Goal: Task Accomplishment & Management: Complete application form

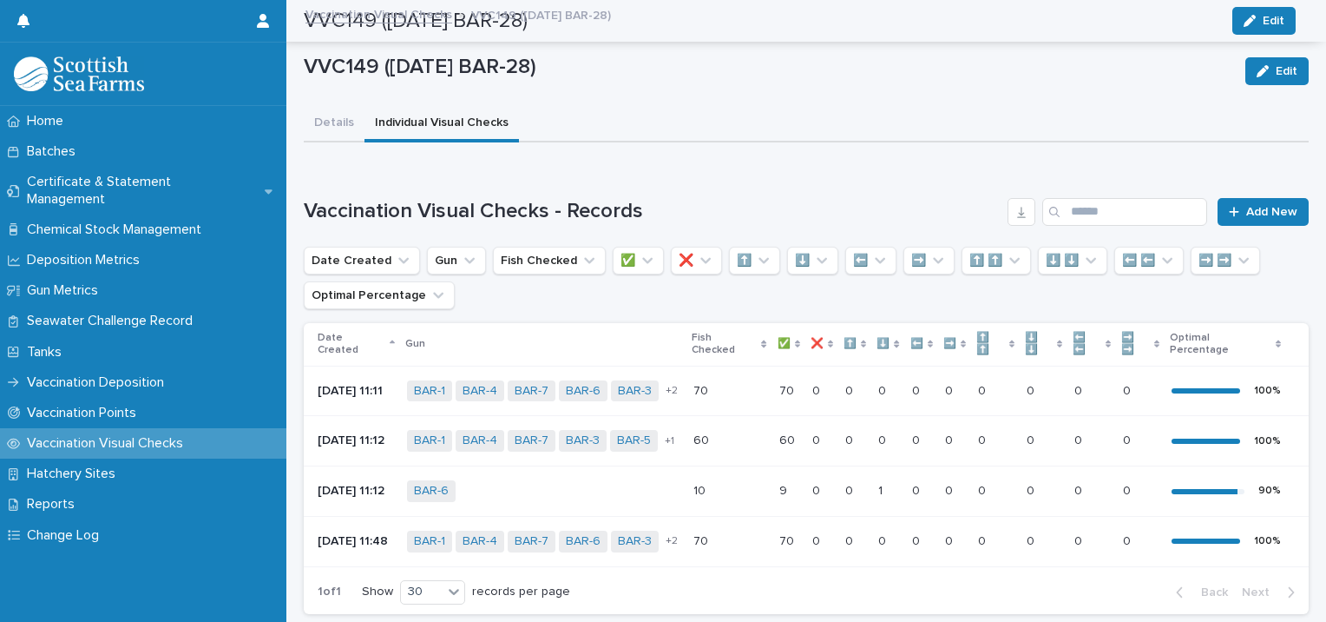
scroll to position [135, 0]
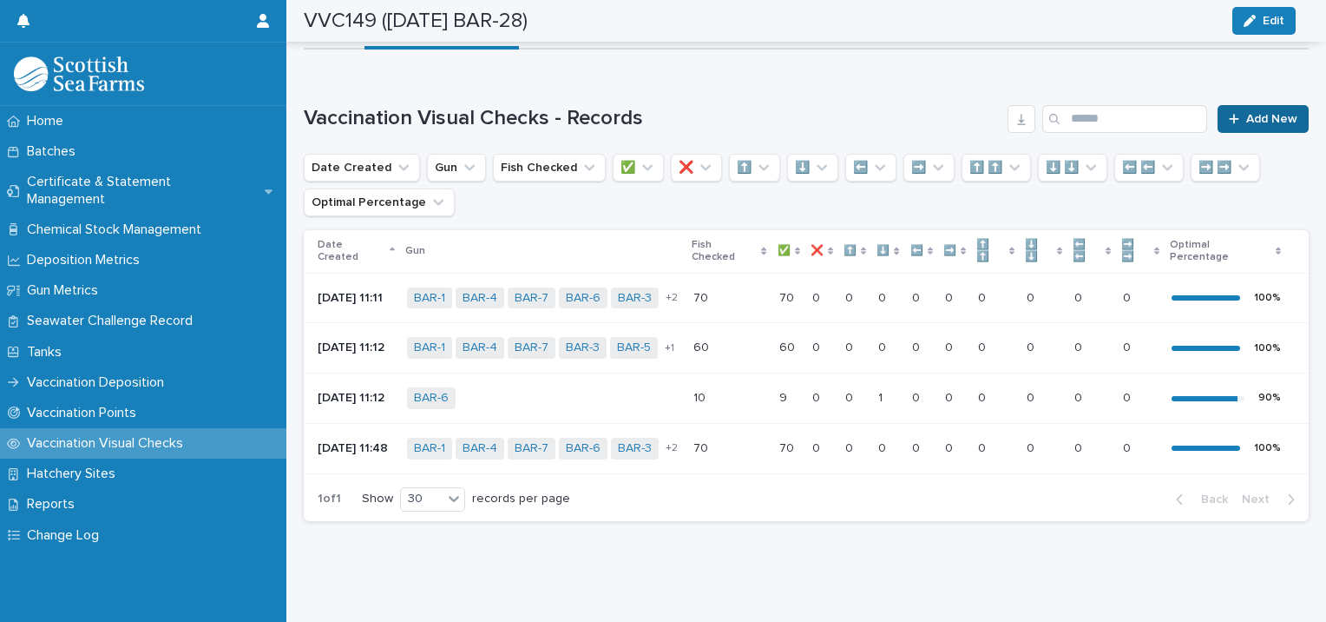
click at [1246, 113] on span "Add New" at bounding box center [1271, 119] width 51 height 12
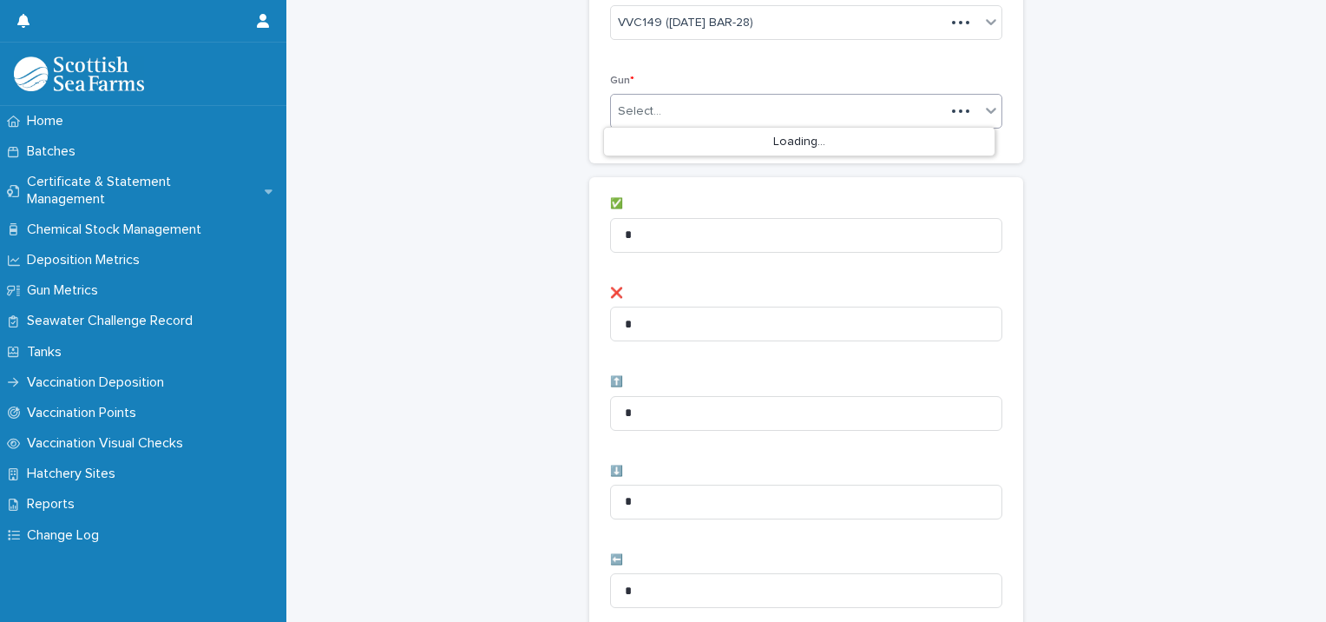
click at [663, 107] on input "text" at bounding box center [664, 111] width 2 height 15
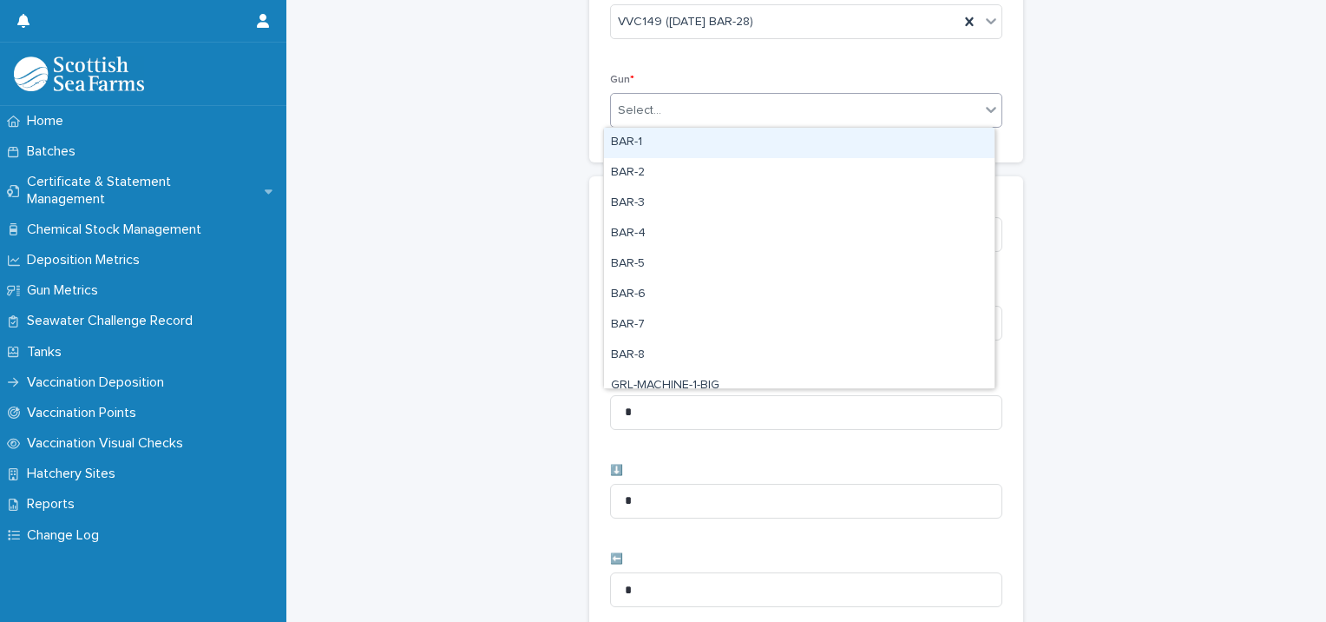
click at [665, 135] on div "BAR-1" at bounding box center [799, 143] width 391 height 30
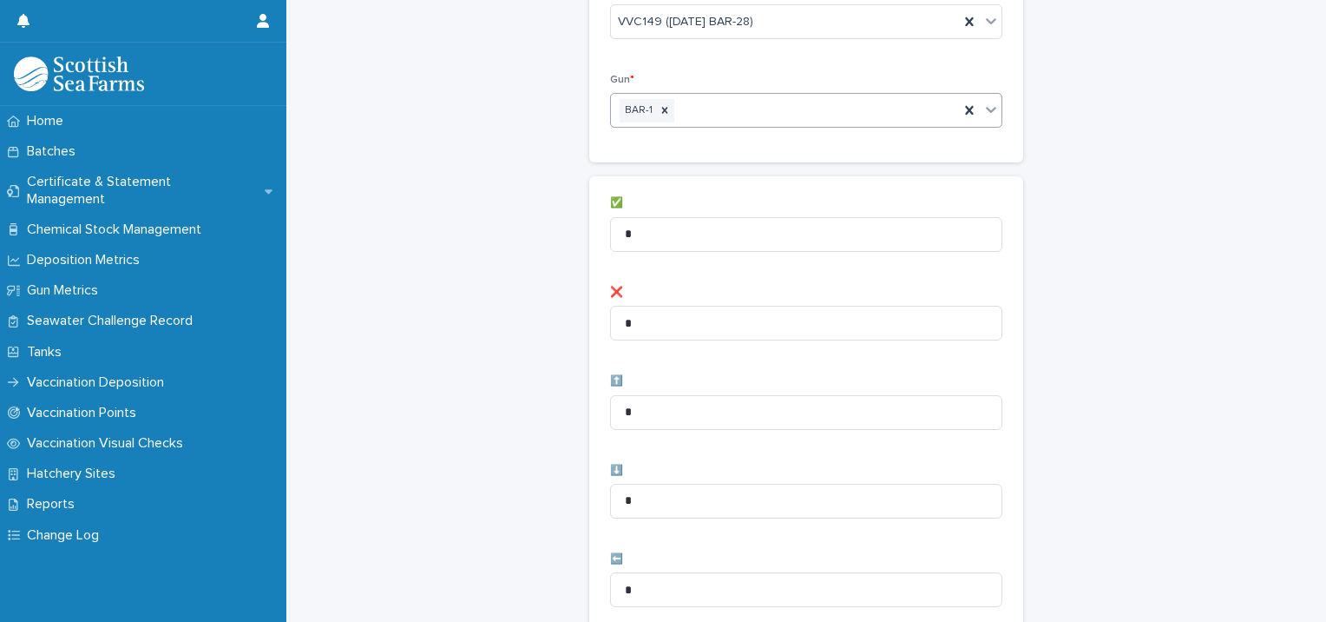
click at [712, 110] on div "BAR-1" at bounding box center [785, 110] width 348 height 30
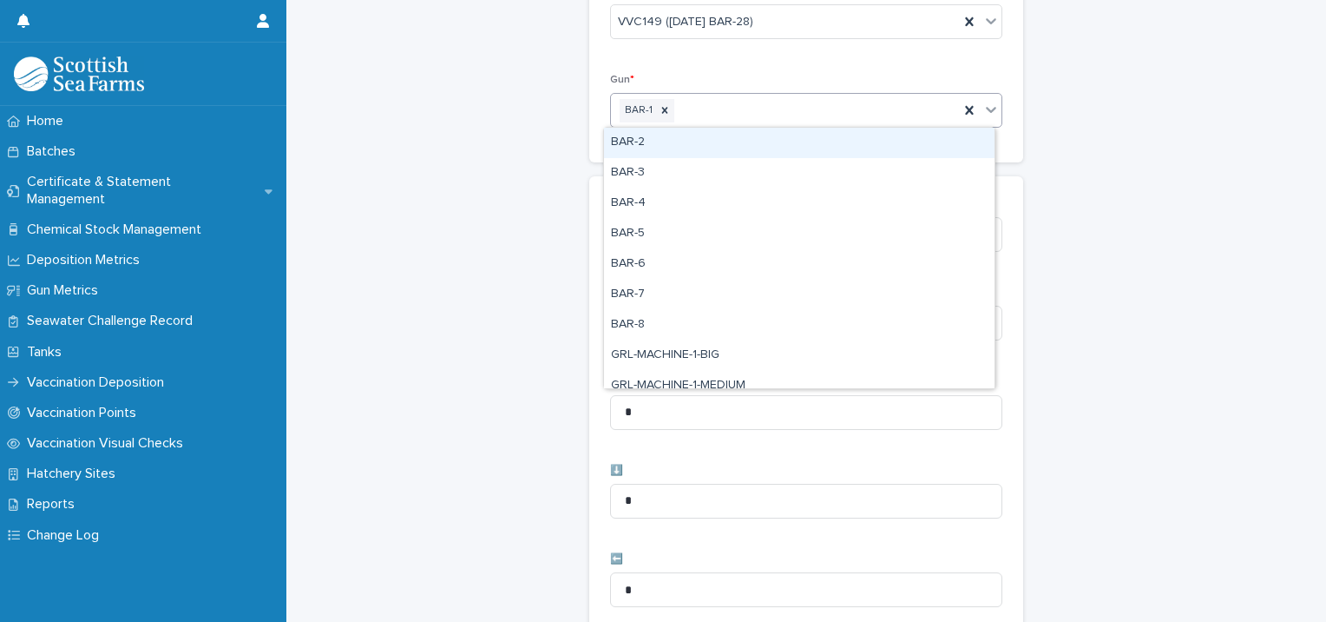
drag, startPoint x: 687, startPoint y: 146, endPoint x: 717, endPoint y: 129, distance: 33.8
click at [687, 146] on div "BAR-2" at bounding box center [799, 143] width 391 height 30
click at [747, 103] on div "BAR-1 BAR-2" at bounding box center [785, 110] width 348 height 30
click at [720, 141] on div "BAR-3" at bounding box center [799, 143] width 391 height 30
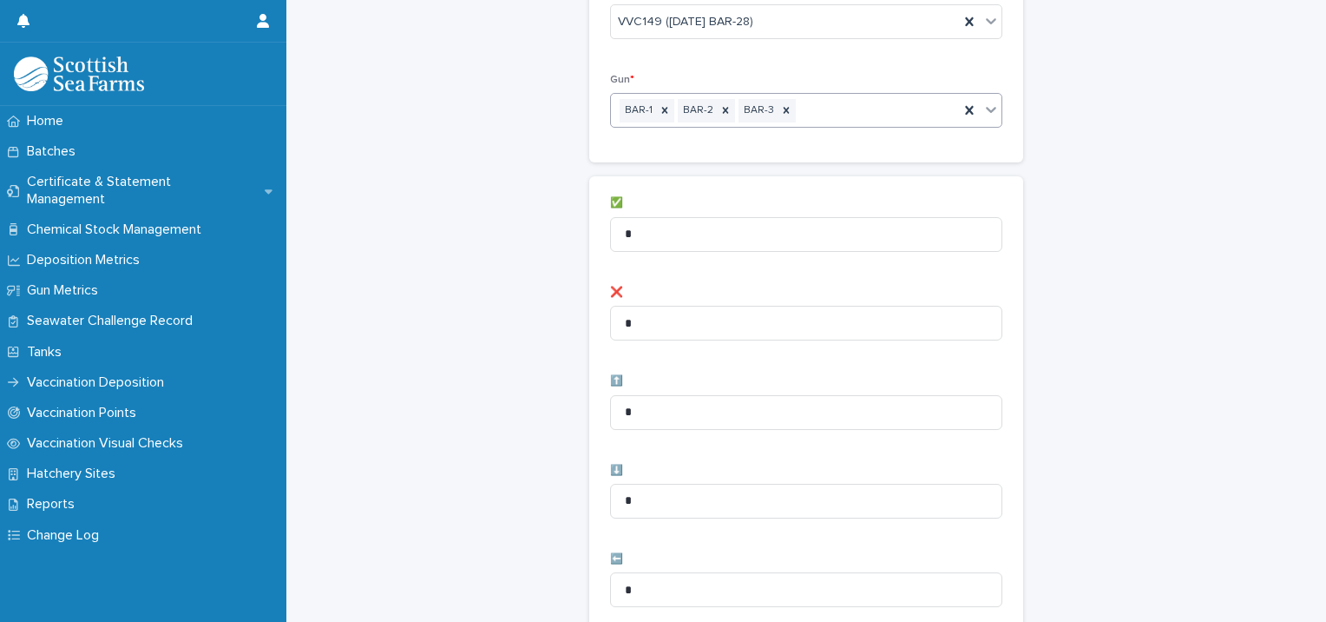
click at [801, 103] on div "BAR-1 BAR-2 BAR-3" at bounding box center [785, 110] width 348 height 30
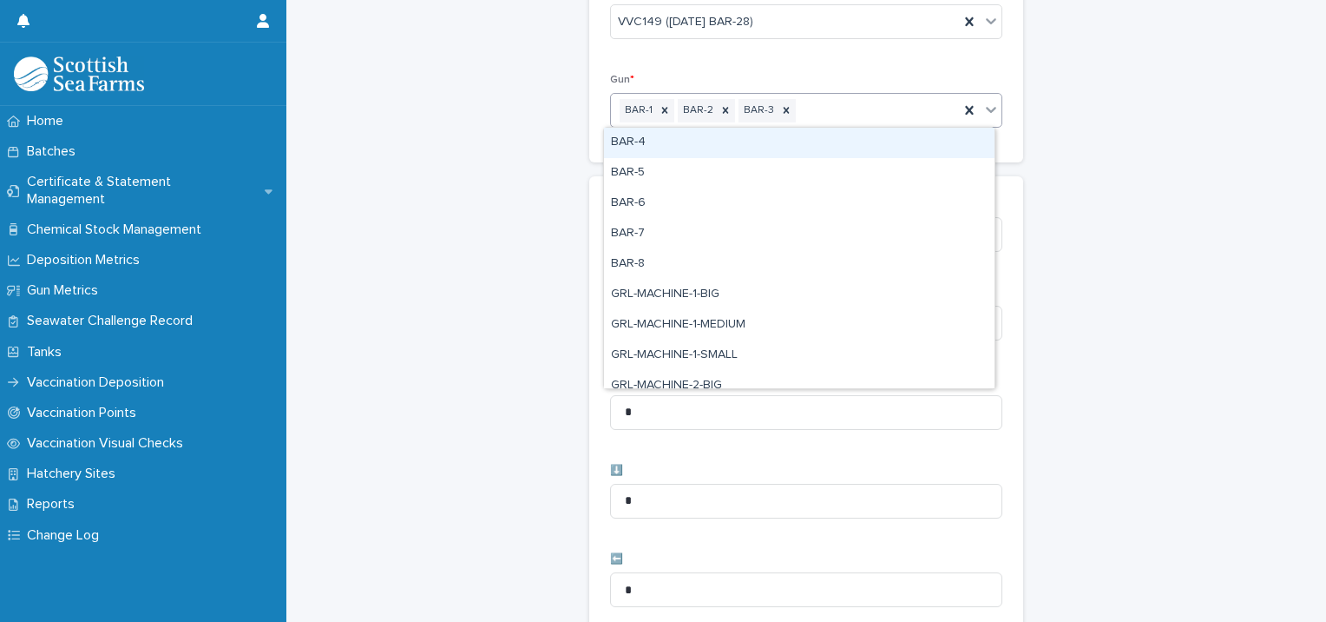
click at [749, 148] on div "BAR-4" at bounding box center [799, 143] width 391 height 30
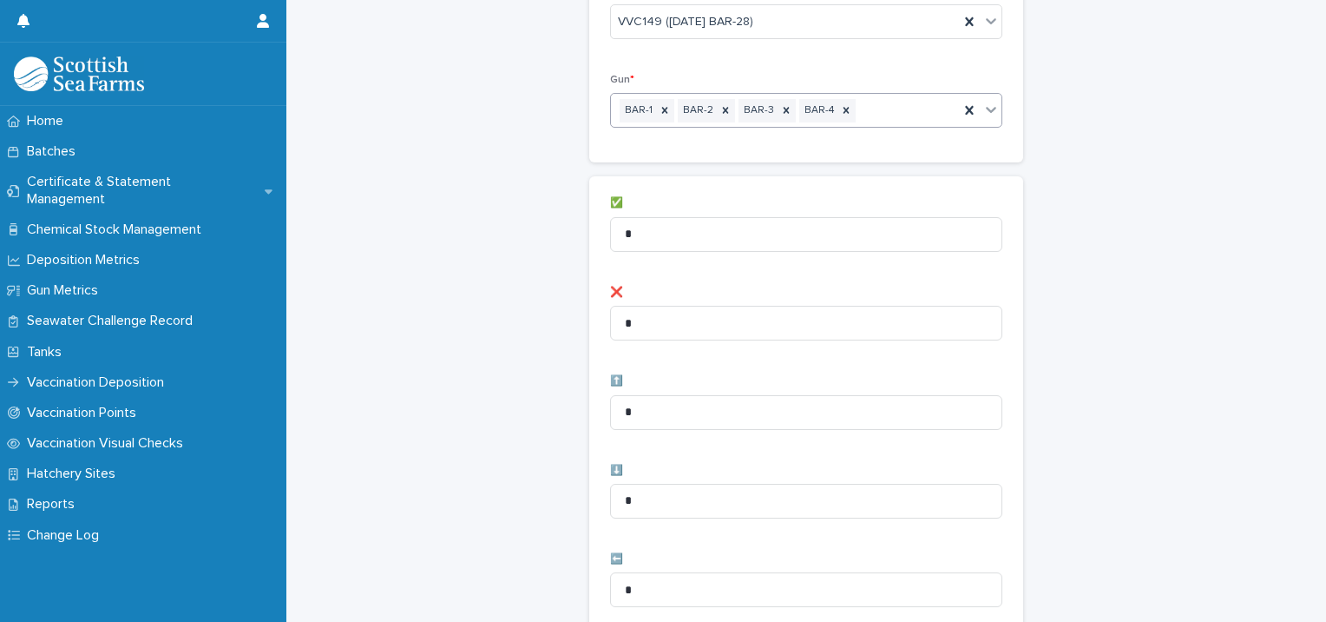
click at [857, 102] on div "BAR-1 BAR-2 BAR-3 BAR-4" at bounding box center [785, 110] width 348 height 30
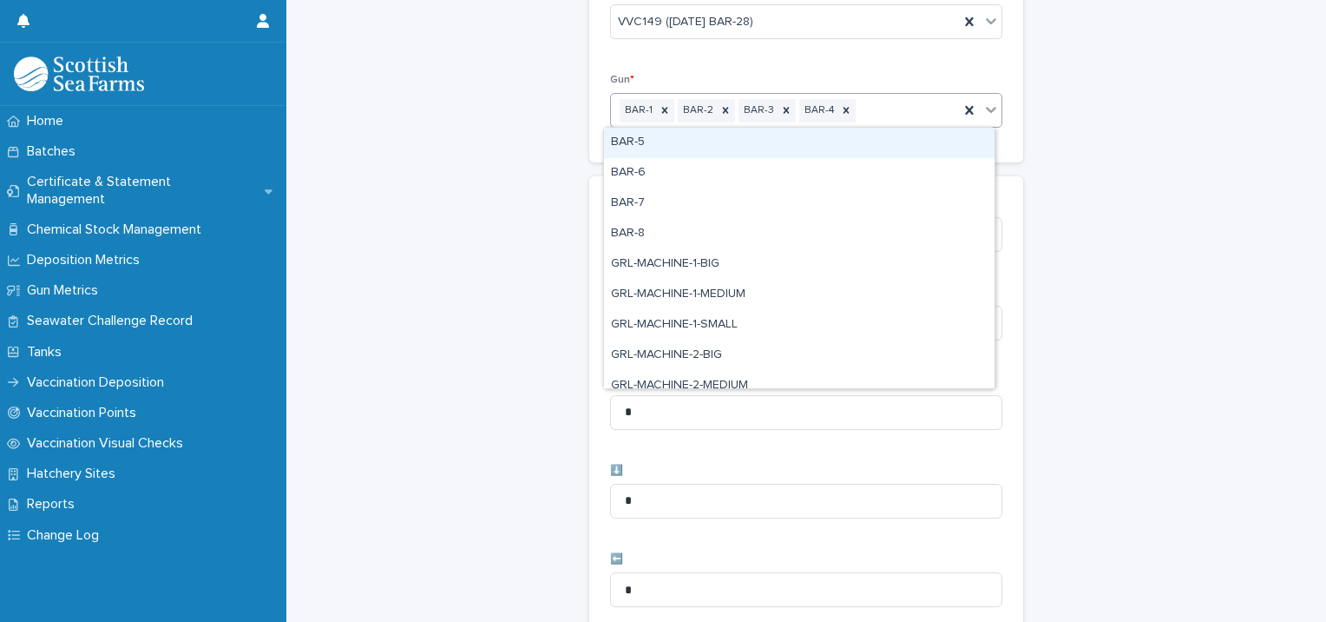
click at [753, 155] on div "BAR-5" at bounding box center [799, 143] width 391 height 30
click at [914, 104] on div "BAR-1 BAR-2 BAR-3 BAR-4 BAR-5" at bounding box center [785, 110] width 348 height 30
click at [795, 147] on div "BAR-6" at bounding box center [799, 143] width 391 height 30
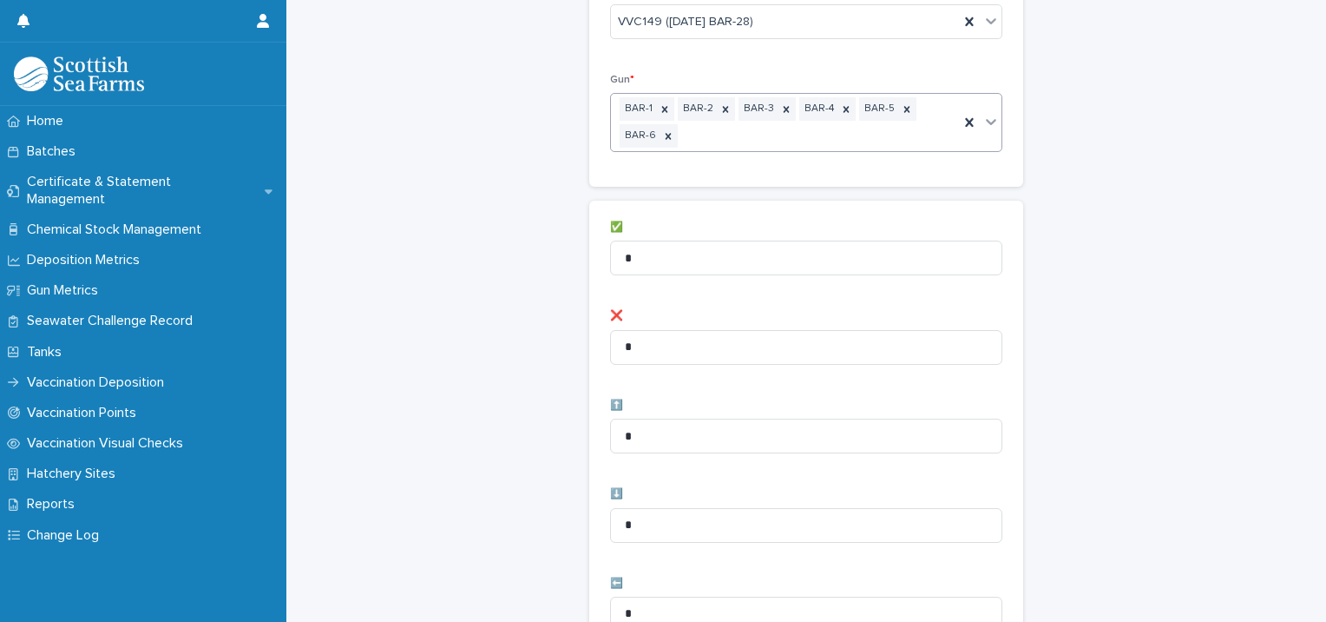
scroll to position [148, 0]
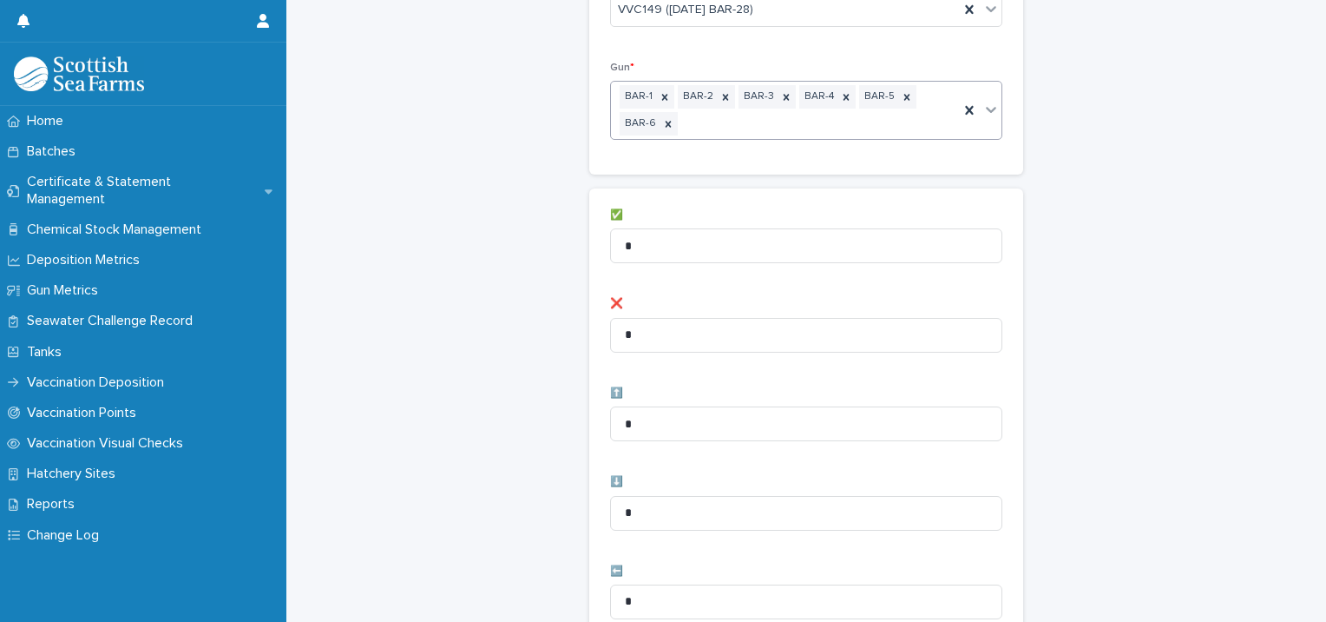
click at [773, 122] on div "BAR-1 BAR-2 BAR-3 BAR-4 BAR-5 BAR-6" at bounding box center [785, 110] width 348 height 57
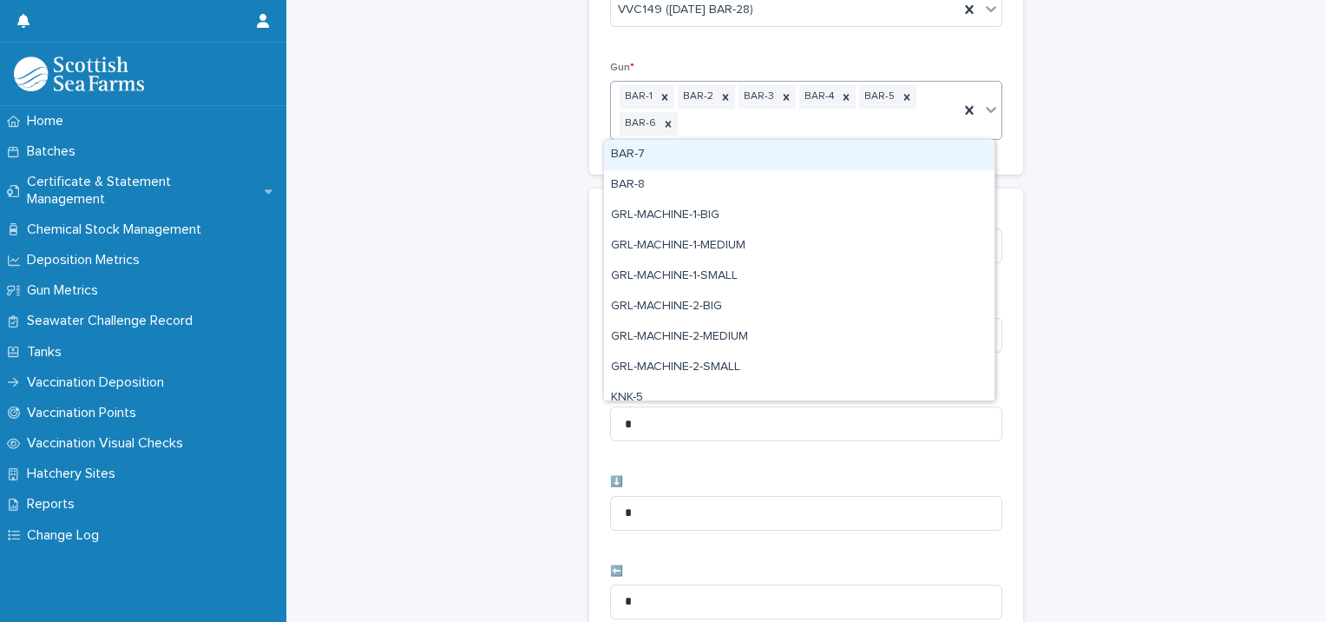
click at [673, 163] on div "BAR-7" at bounding box center [799, 155] width 391 height 30
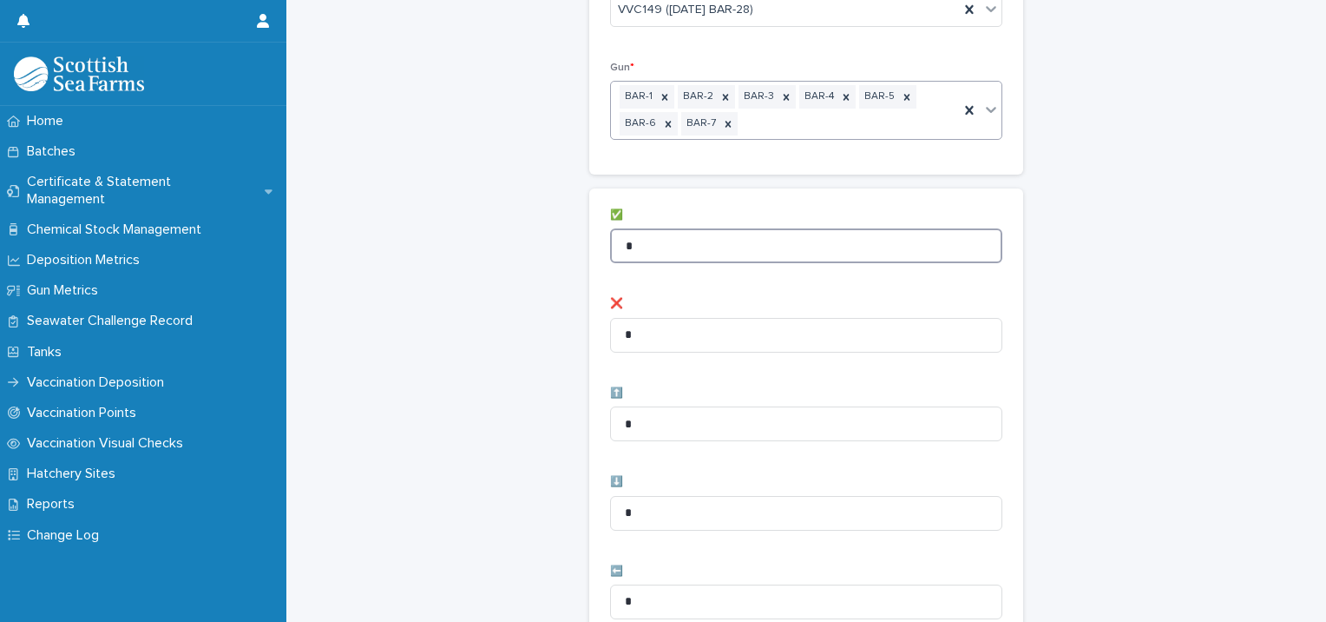
drag, startPoint x: 634, startPoint y: 241, endPoint x: 535, endPoint y: 227, distance: 100.0
click at [537, 228] on div "Vaccination Visual Checks - Records: add new Loading... Saving… Loading... Savi…" at bounding box center [806, 559] width 1005 height 1411
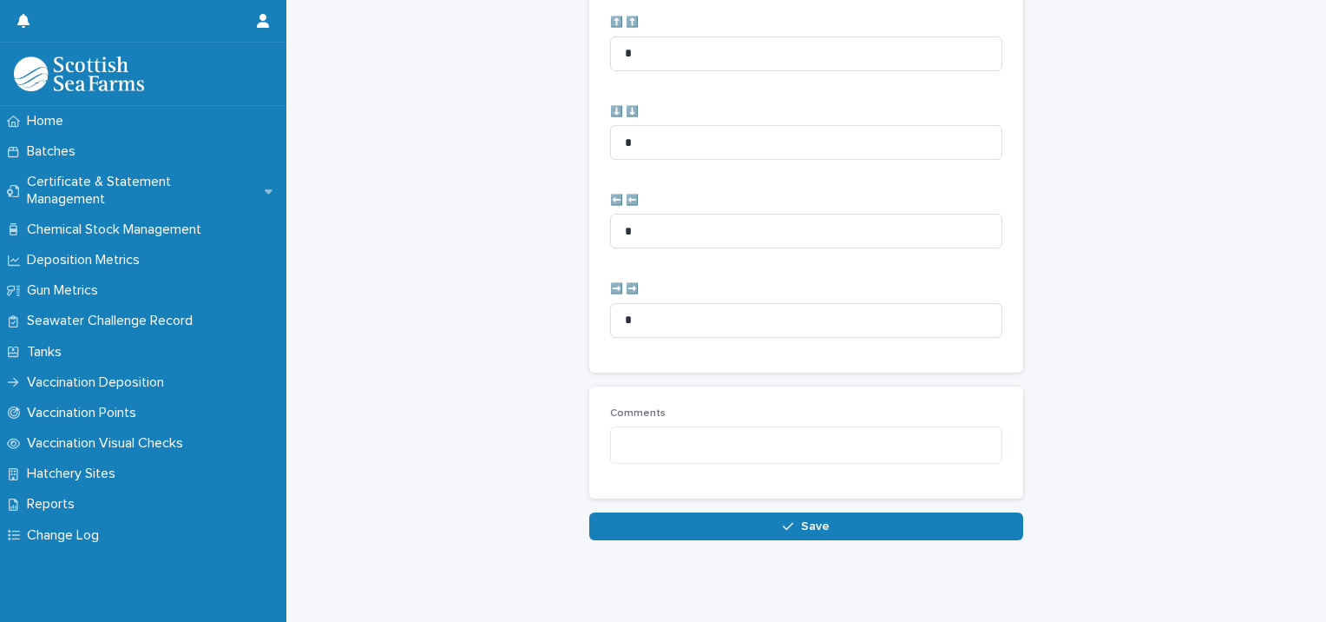
scroll to position [891, 0]
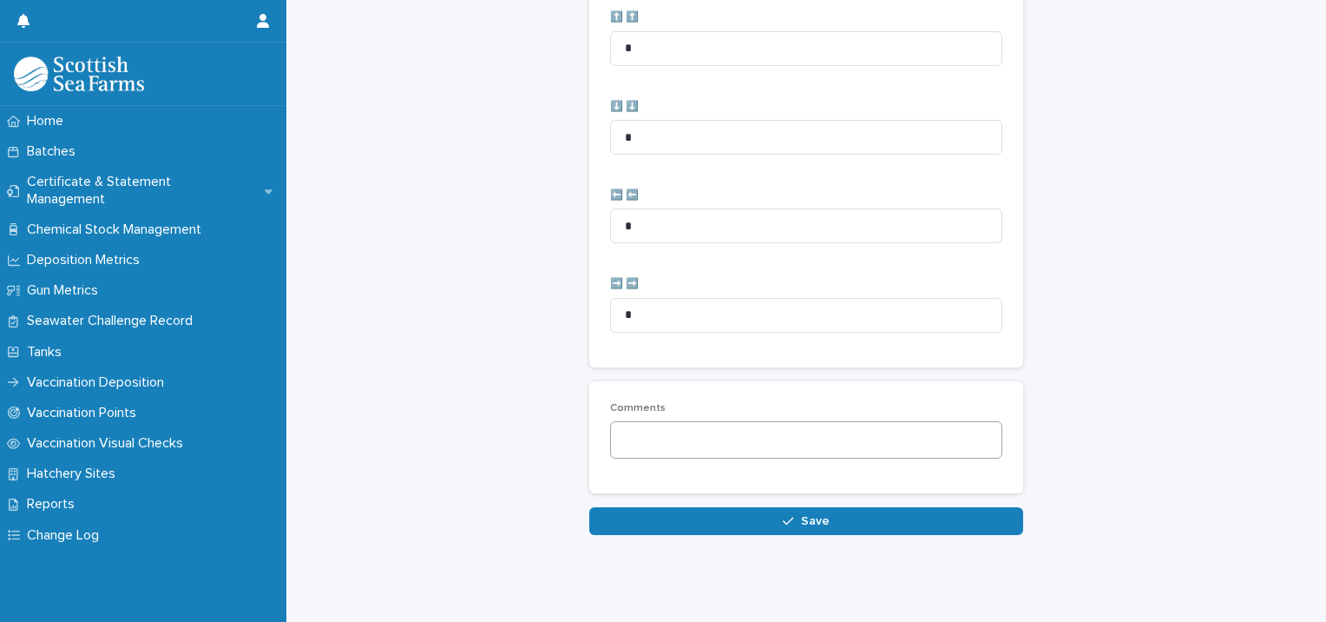
type input "**"
click at [622, 424] on textarea at bounding box center [806, 439] width 392 height 37
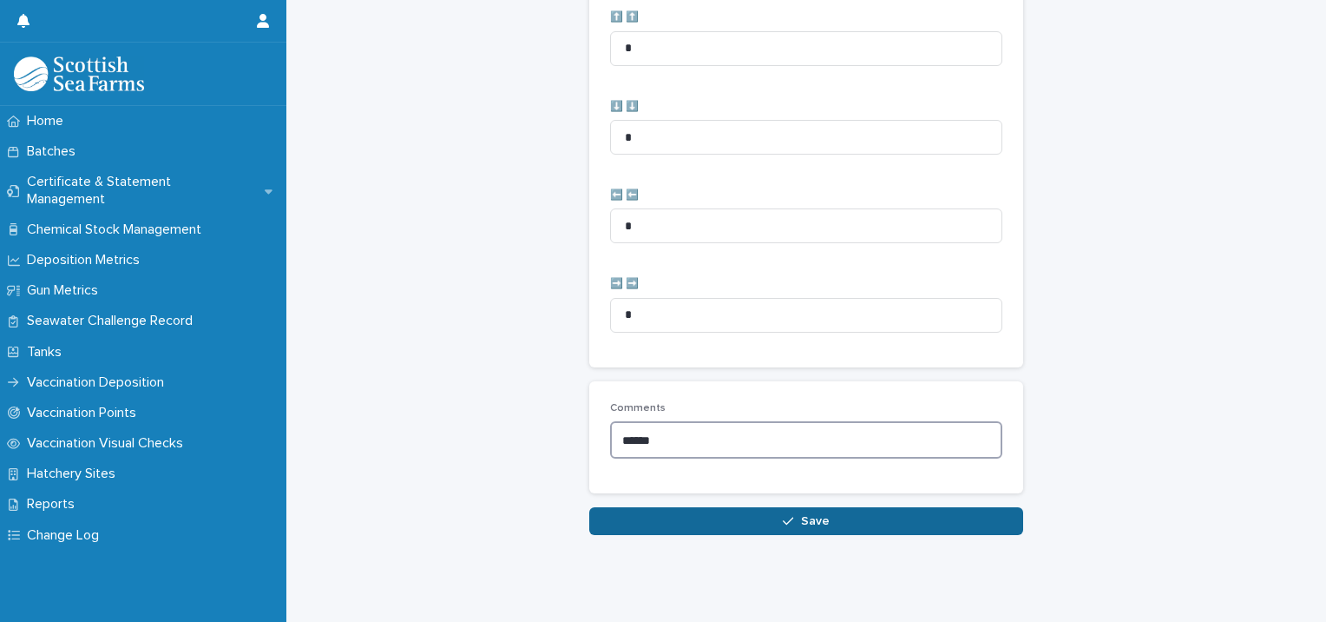
type textarea "******"
click at [757, 507] on button "Save" at bounding box center [806, 521] width 434 height 28
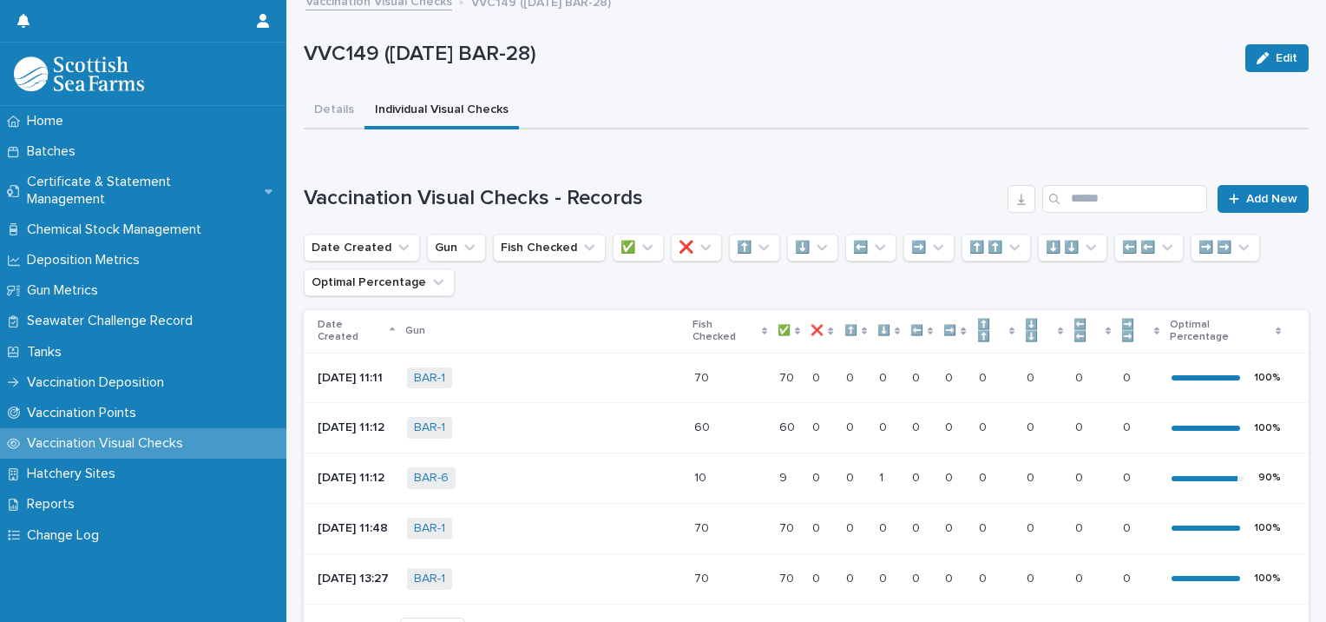
scroll to position [192, 0]
